Goal: Task Accomplishment & Management: Complete application form

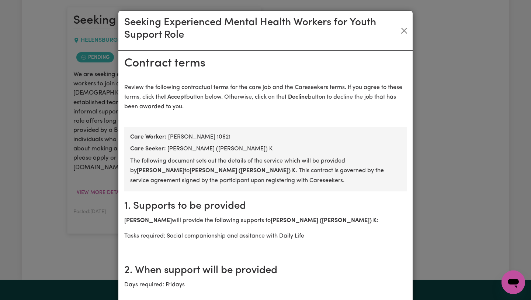
scroll to position [1185, 0]
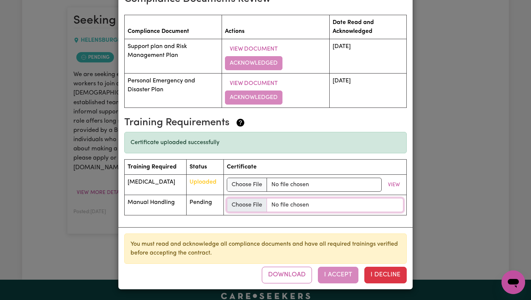
click at [262, 204] on input "file" at bounding box center [315, 205] width 177 height 14
type input "C:\fakepath\Manual Handling.pdf"
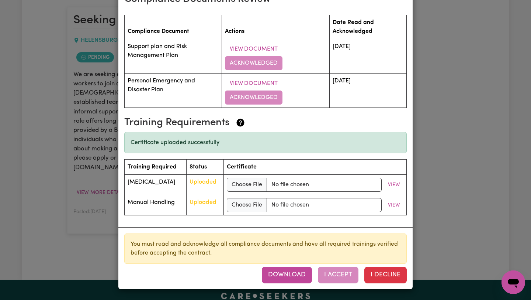
click at [300, 277] on button "Download" at bounding box center [287, 274] width 50 height 16
click at [336, 274] on div "Download I Accept I Decline" at bounding box center [334, 274] width 145 height 16
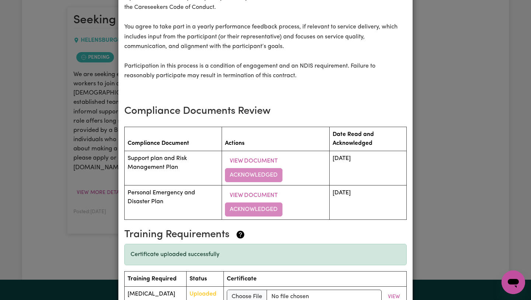
scroll to position [1069, 0]
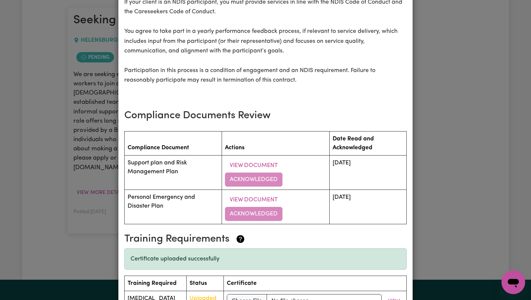
click at [266, 177] on td "View Document Acknowledged" at bounding box center [276, 172] width 108 height 34
click at [254, 198] on button "View Document" at bounding box center [254, 200] width 58 height 14
click at [253, 201] on button "View Document" at bounding box center [254, 200] width 58 height 14
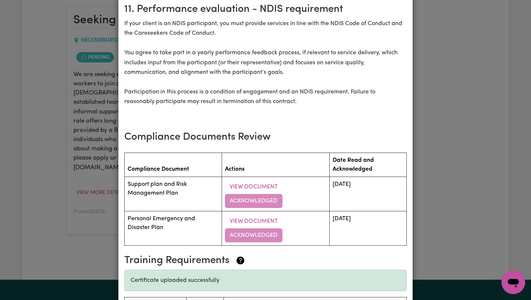
scroll to position [1043, 0]
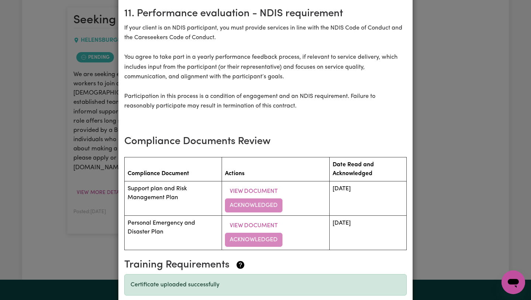
click at [269, 204] on td "View Document Acknowledged" at bounding box center [276, 198] width 108 height 34
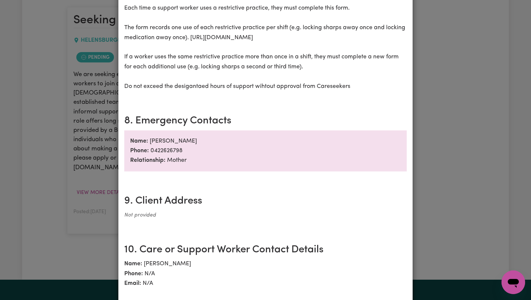
scroll to position [764, 0]
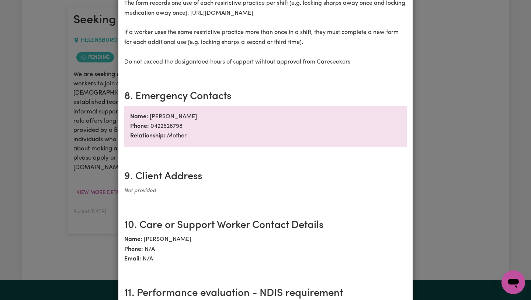
click at [462, 153] on div "Seeking Experienced Mental Health Workers for Youth Support Role Contract terms…" at bounding box center [265, 150] width 531 height 300
click at [466, 101] on div "Seeking Experienced Mental Health Workers for Youth Support Role Contract terms…" at bounding box center [265, 150] width 531 height 300
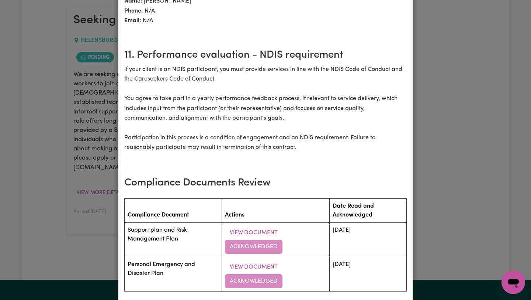
scroll to position [1024, 0]
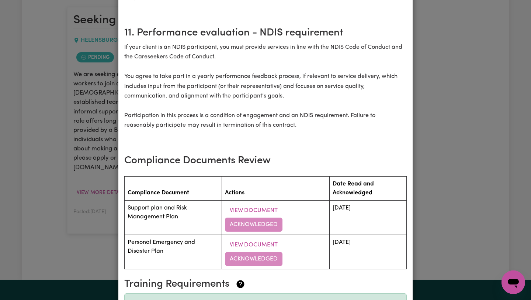
click at [262, 224] on td "View Document Acknowledged" at bounding box center [276, 217] width 108 height 34
click at [263, 213] on button "View Document" at bounding box center [254, 210] width 58 height 14
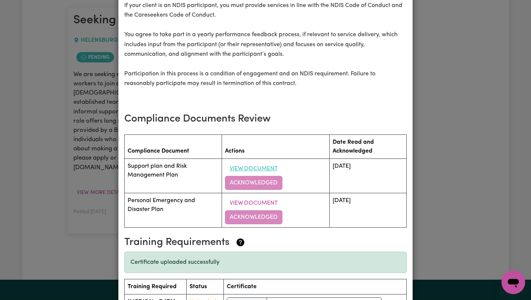
scroll to position [1078, 0]
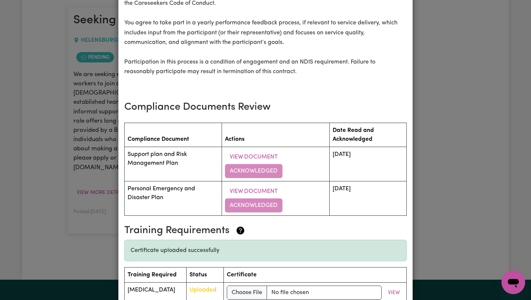
click at [257, 206] on td "View Document Acknowledged" at bounding box center [276, 198] width 108 height 34
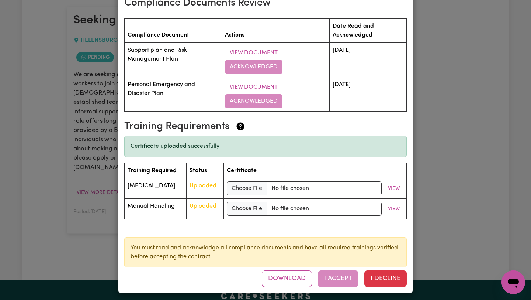
scroll to position [1185, 0]
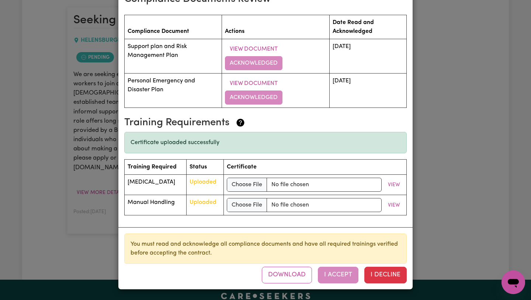
click at [338, 275] on div "Download I Accept I Decline" at bounding box center [334, 274] width 145 height 16
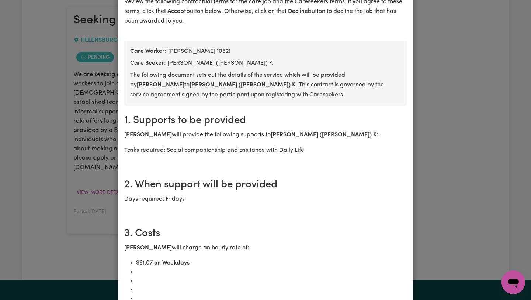
scroll to position [0, 0]
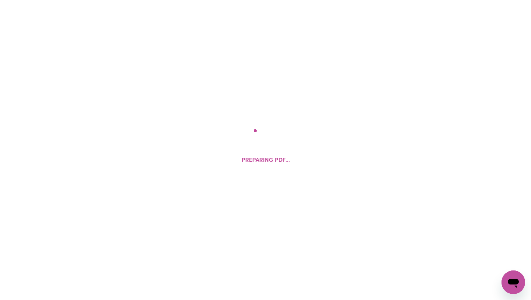
drag, startPoint x: 239, startPoint y: 30, endPoint x: 245, endPoint y: 126, distance: 96.5
click at [247, 128] on div "Preparing PDF..." at bounding box center [265, 150] width 531 height 300
drag, startPoint x: 239, startPoint y: 111, endPoint x: 273, endPoint y: 133, distance: 40.6
click at [273, 133] on div "Preparing PDF..." at bounding box center [265, 150] width 531 height 300
click at [222, 117] on div "Preparing PDF..." at bounding box center [265, 150] width 531 height 300
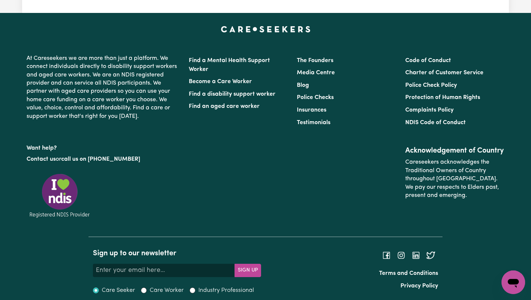
scroll to position [175, 0]
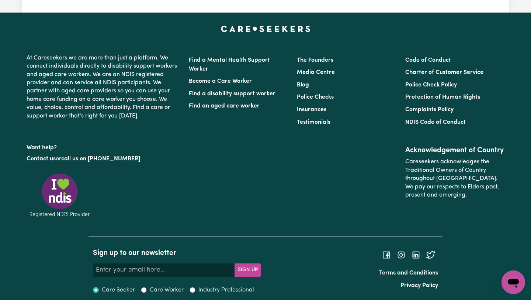
click at [469, 15] on footer "At Careseekers we are more than just a platform. We connect individuals directl…" at bounding box center [265, 160] width 531 height 294
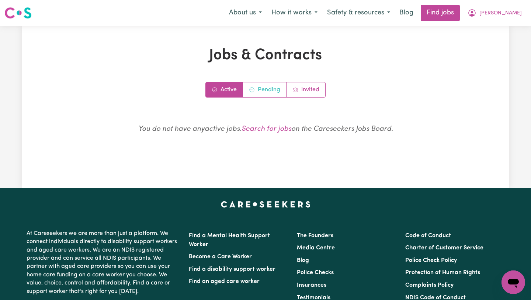
click at [268, 93] on link "Pending" at bounding box center [265, 89] width 44 height 15
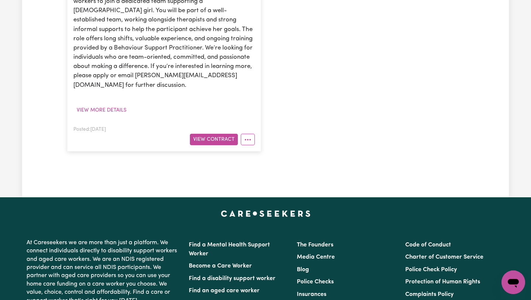
scroll to position [291, 0]
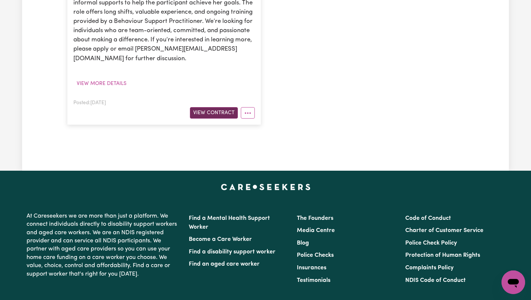
click at [212, 107] on button "View Contract" at bounding box center [214, 112] width 48 height 11
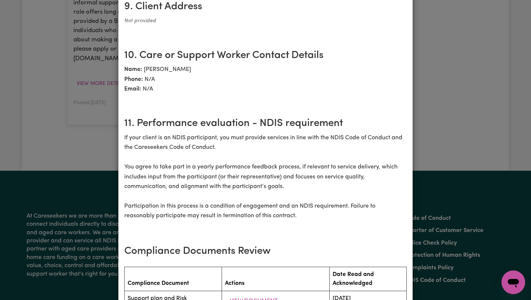
scroll to position [1158, 0]
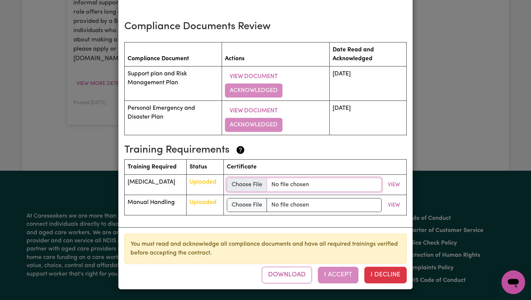
click at [262, 182] on input "file" at bounding box center [304, 184] width 155 height 14
click at [261, 186] on input "file" at bounding box center [304, 184] width 155 height 14
type input "C:\fakepath\Medication Certificate.pdf"
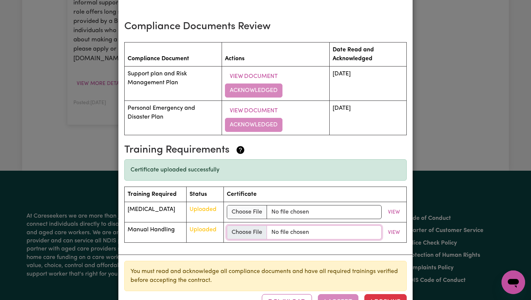
click at [266, 235] on input "file" at bounding box center [304, 232] width 155 height 14
type input "C:\fakepath\Manual Handling.pdf"
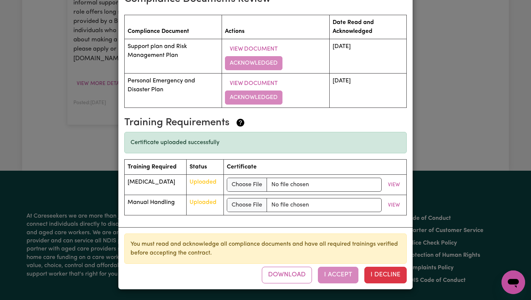
click at [334, 275] on div "Download I Accept I Decline" at bounding box center [334, 274] width 145 height 16
click at [216, 256] on div "You must read and acknowledge all compliance documents and have all required tr…" at bounding box center [265, 248] width 283 height 30
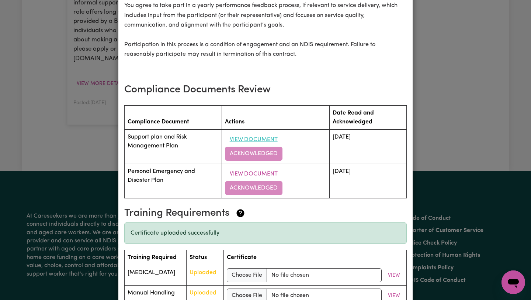
scroll to position [1091, 0]
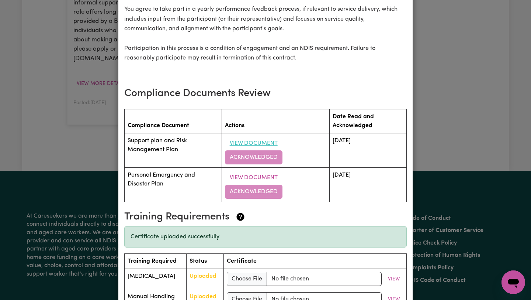
click at [265, 142] on button "View Document" at bounding box center [254, 143] width 58 height 14
click at [259, 156] on td "View Document Acknowledged" at bounding box center [276, 150] width 108 height 34
click at [259, 192] on td "View Document Acknowledged" at bounding box center [276, 184] width 108 height 34
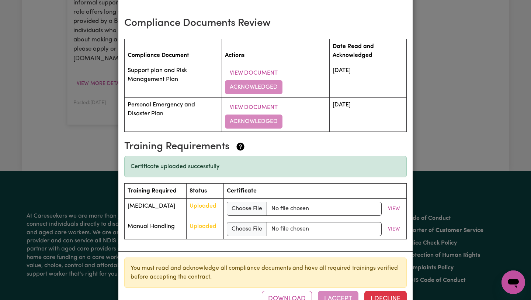
scroll to position [1185, 0]
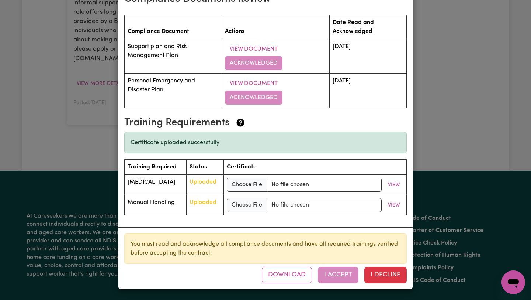
click at [332, 274] on div "Download I Accept I Decline" at bounding box center [334, 274] width 145 height 16
click at [328, 272] on div "Download I Accept I Decline" at bounding box center [334, 274] width 145 height 16
click at [394, 185] on button "View" at bounding box center [394, 184] width 19 height 11
click at [286, 161] on th "Certificate" at bounding box center [315, 166] width 183 height 15
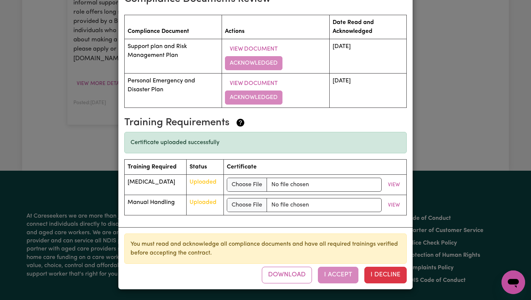
click at [455, 15] on div "Seeking Experienced Mental Health Workers for Youth Support Role Contract terms…" at bounding box center [265, 150] width 531 height 300
click at [333, 275] on div "Download I Accept I Decline" at bounding box center [334, 274] width 145 height 16
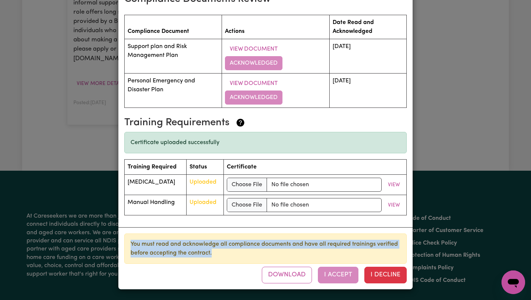
click at [333, 275] on div "Download I Accept I Decline" at bounding box center [334, 274] width 145 height 16
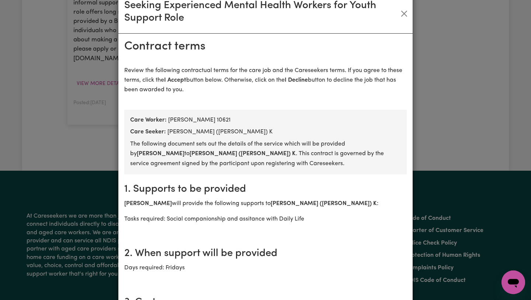
scroll to position [0, 0]
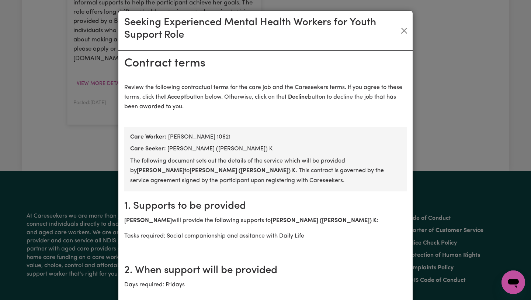
click at [288, 170] on p "The following document sets out the details of the service which will be provid…" at bounding box center [265, 170] width 271 height 29
click at [466, 16] on div "Seeking Experienced Mental Health Workers for Youth Support Role Contract terms…" at bounding box center [265, 150] width 531 height 300
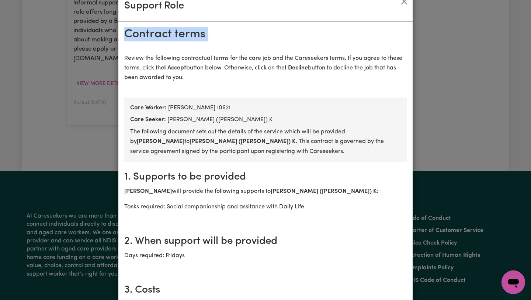
scroll to position [30, 0]
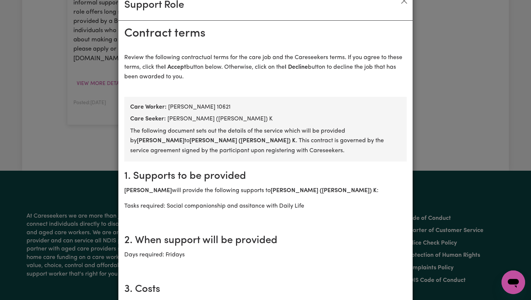
click at [247, 94] on section "Review the following contractual terms for the care job and the Careseekers ter…" at bounding box center [265, 70] width 283 height 53
click at [467, 37] on div "Seeking Experienced Mental Health Workers for Youth Support Role Contract terms…" at bounding box center [265, 150] width 531 height 300
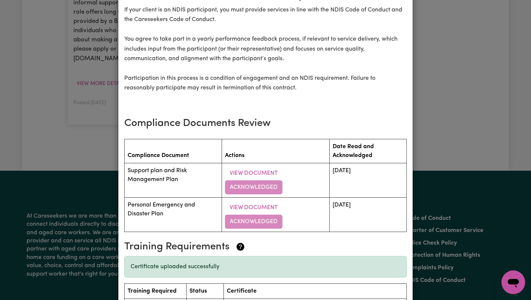
scroll to position [1079, 0]
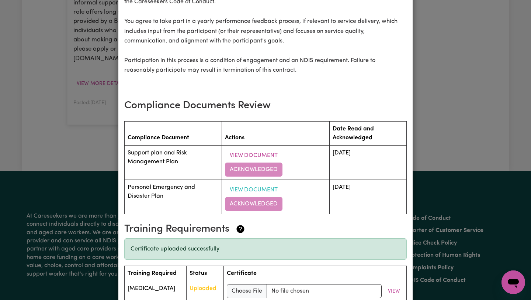
click at [257, 190] on button "View Document" at bounding box center [254, 190] width 58 height 14
click at [297, 104] on h3 "Compliance Documents Review" at bounding box center [265, 106] width 283 height 13
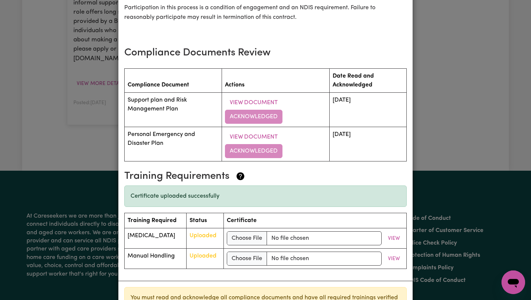
scroll to position [1185, 0]
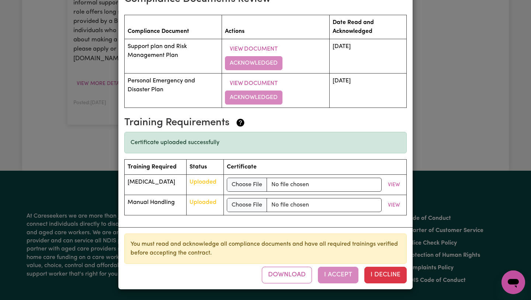
click at [339, 280] on div "Download I Accept I Decline" at bounding box center [334, 274] width 145 height 16
click at [328, 275] on div "Download I Accept I Decline" at bounding box center [334, 274] width 145 height 16
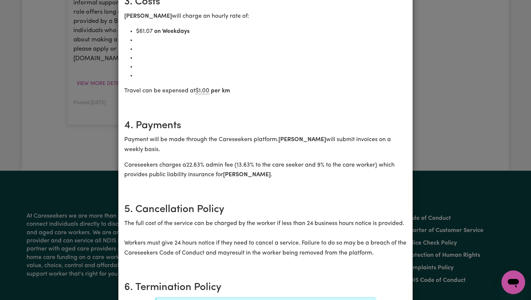
scroll to position [0, 0]
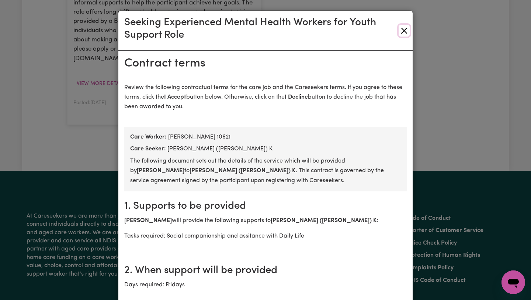
click at [403, 32] on button "Close" at bounding box center [404, 31] width 11 height 12
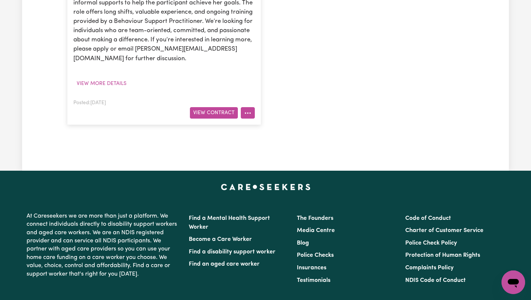
click at [245, 109] on icon "More options" at bounding box center [247, 112] width 7 height 7
click at [224, 107] on button "View Contract" at bounding box center [214, 112] width 48 height 11
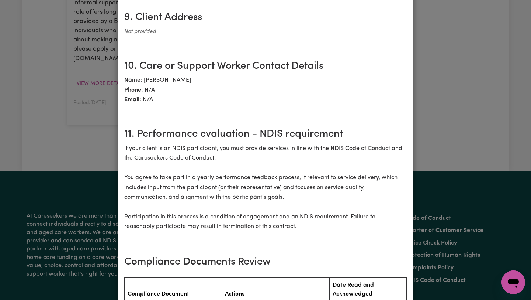
scroll to position [1158, 0]
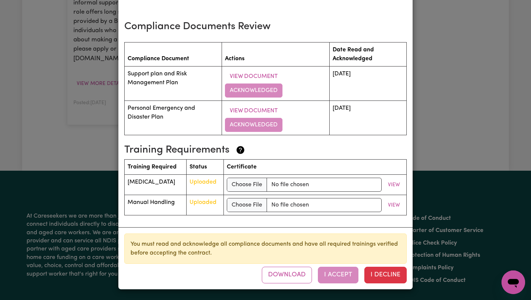
click at [253, 123] on td "View Document Acknowledged" at bounding box center [276, 117] width 108 height 34
click at [338, 274] on div "Download I Accept I Decline" at bounding box center [334, 274] width 145 height 16
click at [393, 185] on button "View" at bounding box center [394, 184] width 19 height 11
click at [475, 70] on div "Seeking Experienced Mental Health Workers for Youth Support Role Contract terms…" at bounding box center [265, 150] width 531 height 300
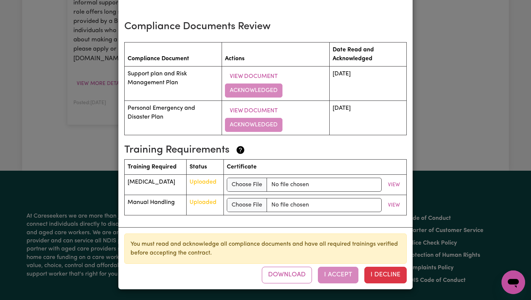
click at [307, 145] on h3 "Training Requirements" at bounding box center [262, 150] width 277 height 13
click at [396, 186] on button "View" at bounding box center [394, 184] width 19 height 11
click at [392, 204] on button "View" at bounding box center [394, 204] width 19 height 11
click at [295, 115] on td "View Document Acknowledged" at bounding box center [276, 117] width 108 height 34
click at [263, 79] on button "View Document" at bounding box center [254, 76] width 58 height 14
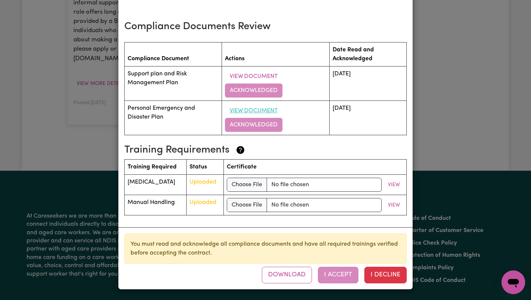
click at [255, 111] on button "View Document" at bounding box center [254, 111] width 58 height 14
click at [313, 61] on th "Actions" at bounding box center [276, 54] width 108 height 24
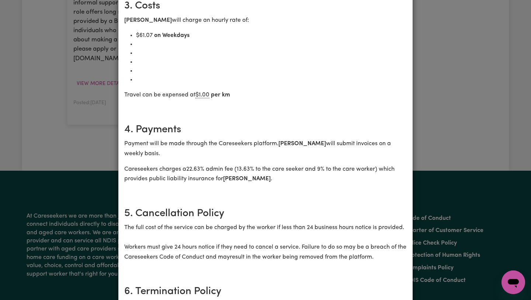
scroll to position [317, 0]
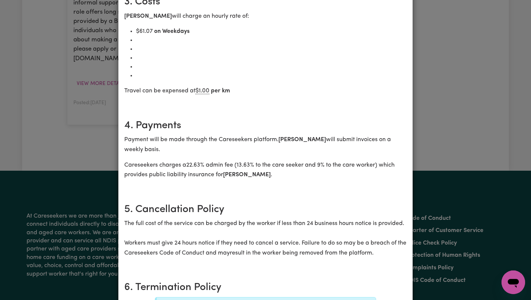
click at [454, 54] on div "Seeking Experienced Mental Health Workers for Youth Support Role Contract terms…" at bounding box center [265, 150] width 531 height 300
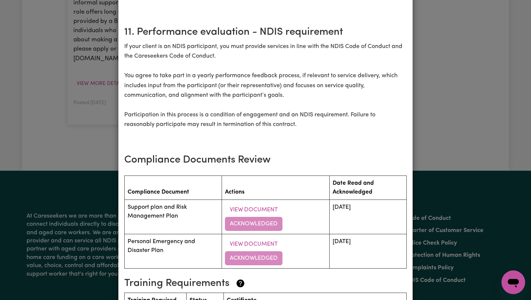
scroll to position [1158, 0]
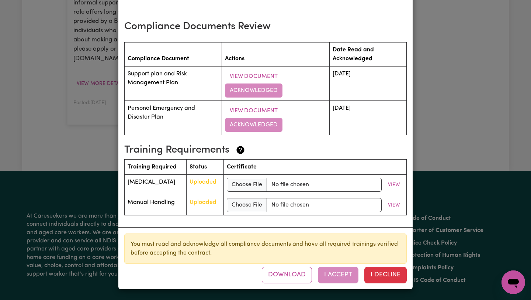
click at [333, 278] on div "Download I Accept I Decline" at bounding box center [334, 274] width 145 height 16
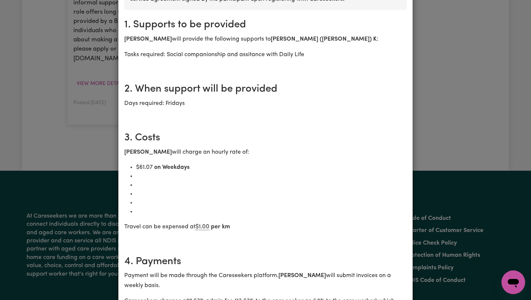
scroll to position [0, 0]
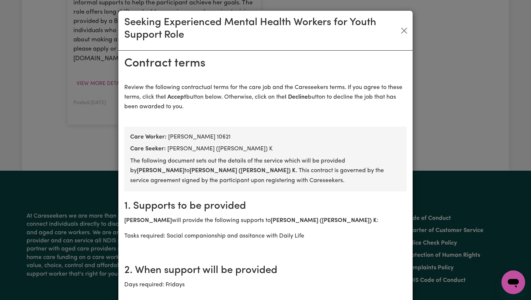
click at [484, 39] on div "Seeking Experienced Mental Health Workers for Youth Support Role Contract terms…" at bounding box center [265, 150] width 531 height 300
click at [403, 28] on button "Close" at bounding box center [404, 31] width 11 height 12
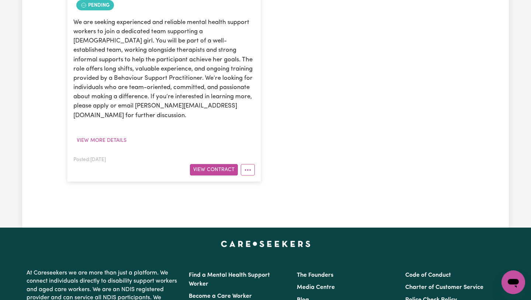
scroll to position [251, 0]
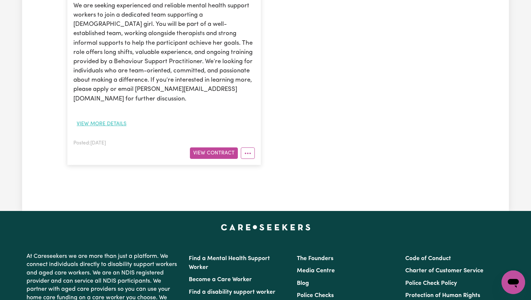
click at [104, 118] on button "View more details" at bounding box center [101, 123] width 56 height 11
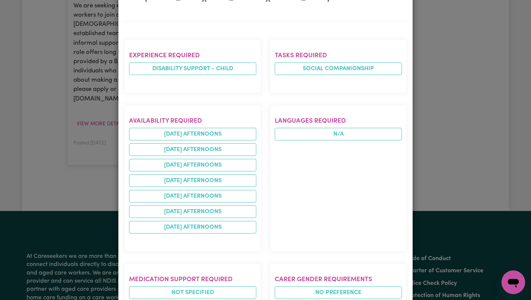
scroll to position [416, 0]
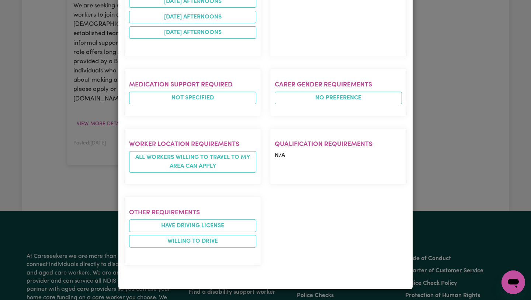
click at [458, 149] on div "Job Details Seeking Experienced Mental Health Workers for Youth Support Role HE…" at bounding box center [265, 150] width 531 height 300
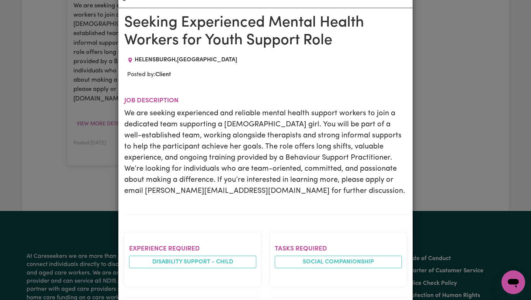
scroll to position [0, 0]
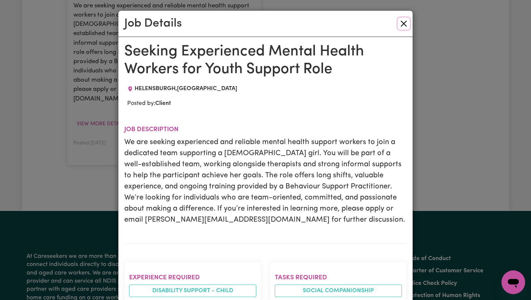
click at [403, 23] on button "Close" at bounding box center [404, 24] width 12 height 12
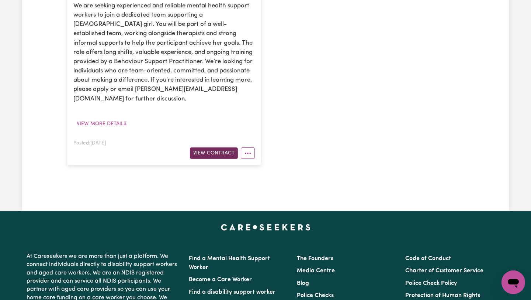
click at [211, 147] on button "View Contract" at bounding box center [214, 152] width 48 height 11
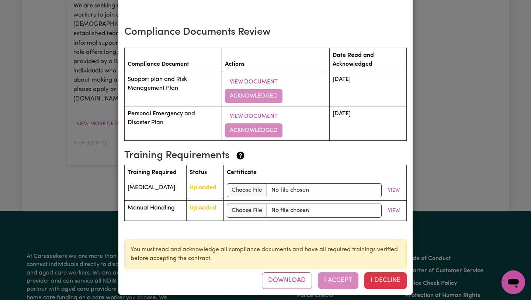
scroll to position [1158, 0]
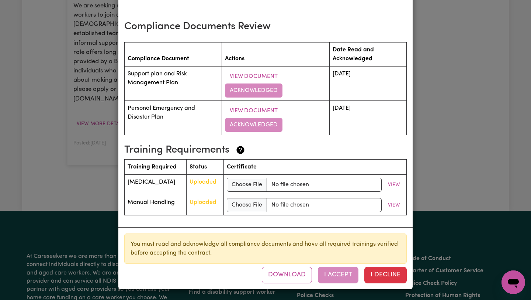
click at [338, 269] on div "Download I Accept I Decline" at bounding box center [334, 274] width 145 height 16
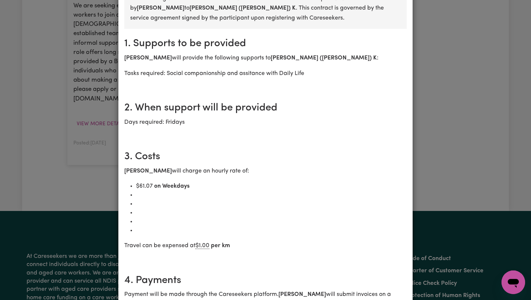
scroll to position [0, 0]
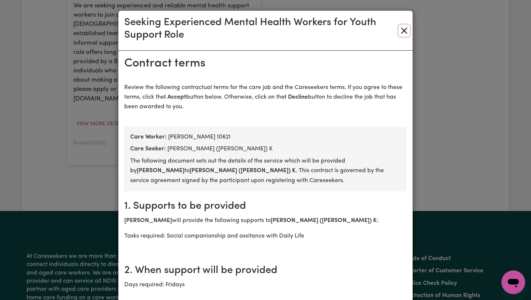
click at [406, 33] on button "Close" at bounding box center [404, 31] width 11 height 12
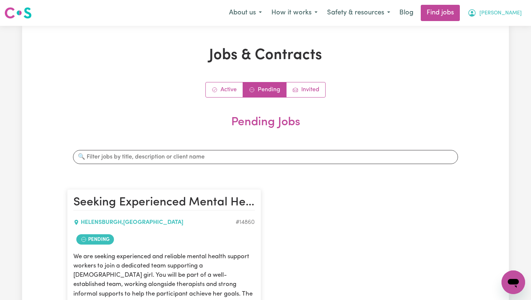
click at [522, 7] on button "[PERSON_NAME]" at bounding box center [495, 12] width 64 height 15
click at [492, 31] on link "My Account" at bounding box center [497, 29] width 58 height 14
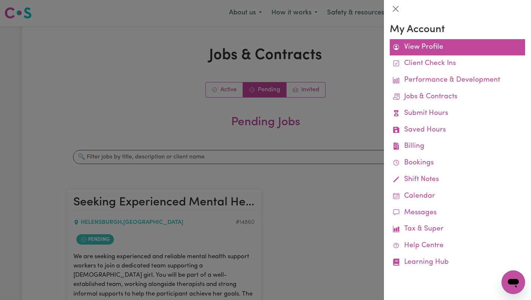
click at [430, 48] on link "View Profile" at bounding box center [457, 47] width 135 height 17
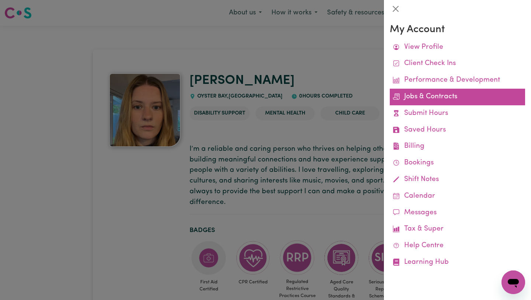
click at [438, 94] on link "Jobs & Contracts" at bounding box center [457, 97] width 135 height 17
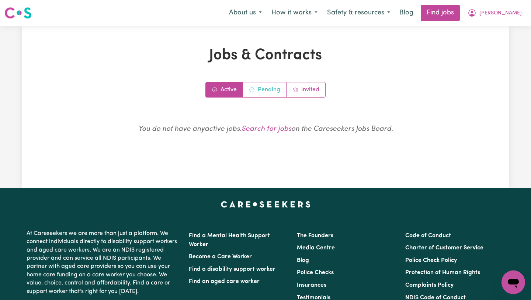
click at [266, 92] on link "Pending" at bounding box center [265, 89] width 44 height 15
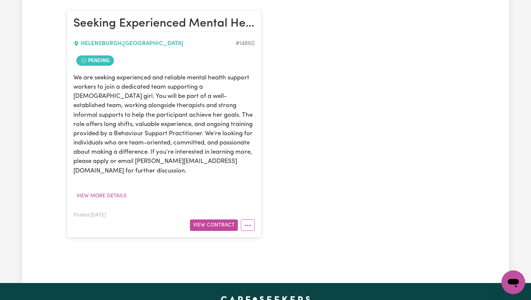
scroll to position [203, 0]
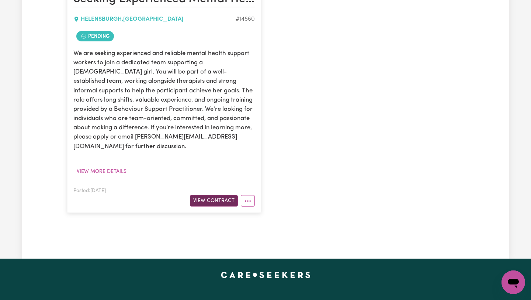
click at [220, 195] on button "View Contract" at bounding box center [214, 200] width 48 height 11
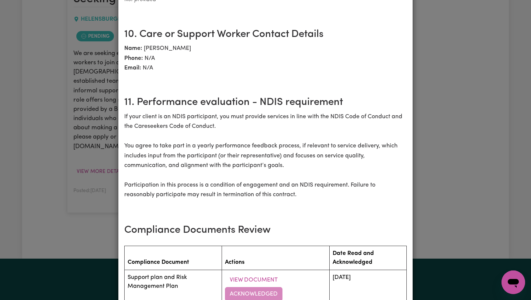
scroll to position [1158, 0]
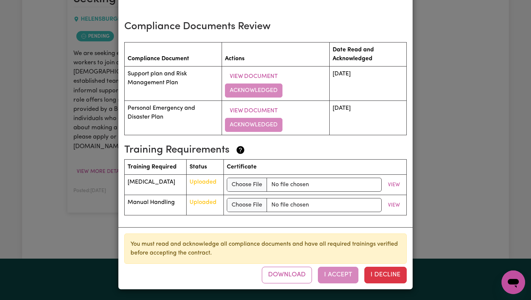
click at [331, 271] on div "Download I Accept I Decline" at bounding box center [334, 274] width 145 height 16
click at [436, 220] on div "Seeking Experienced Mental Health Workers for Youth Support Role Contract terms…" at bounding box center [265, 150] width 531 height 300
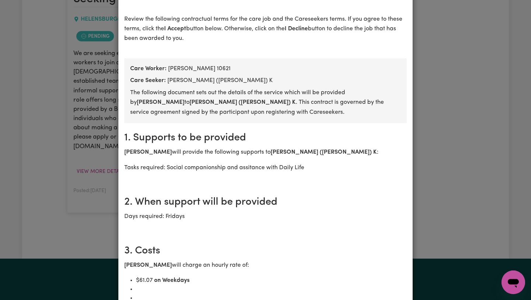
scroll to position [0, 0]
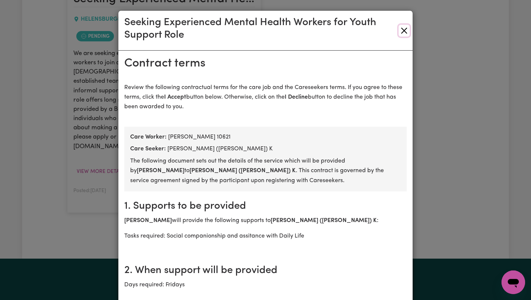
click at [404, 29] on button "Close" at bounding box center [404, 31] width 11 height 12
